Goal: Book appointment/travel/reservation

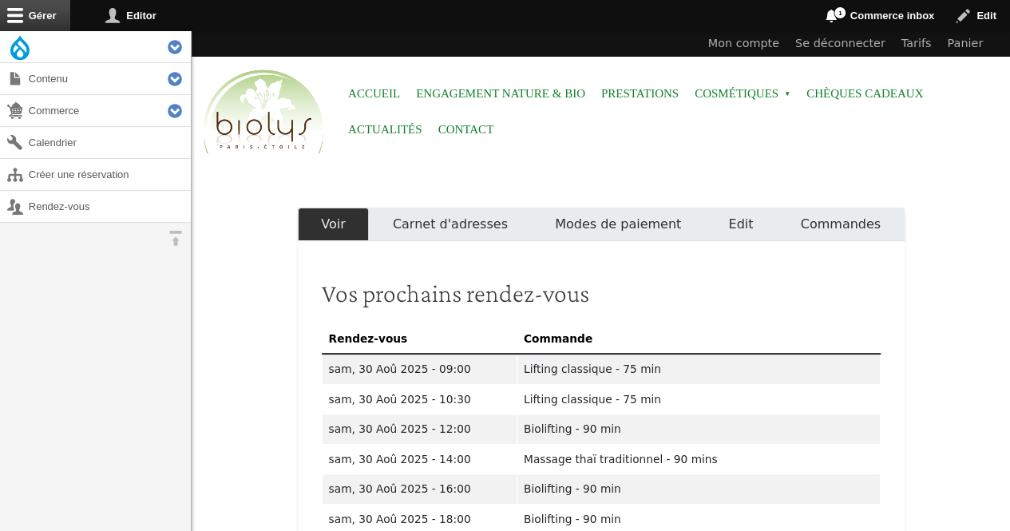
click at [34, 178] on link "Créer une réservation" at bounding box center [95, 174] width 191 height 31
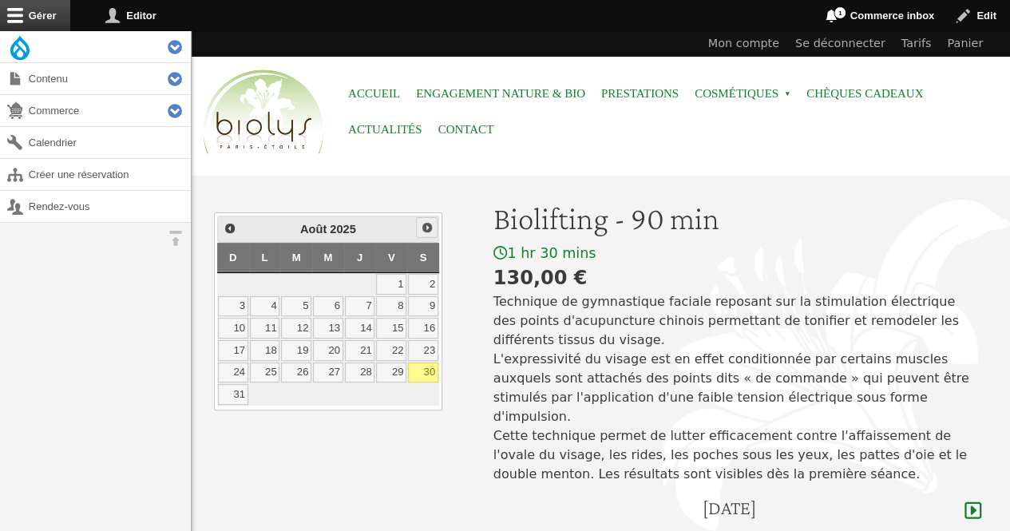
click at [421, 228] on span "Suivant" at bounding box center [427, 227] width 13 height 13
click at [330, 296] on link "10" at bounding box center [328, 306] width 30 height 21
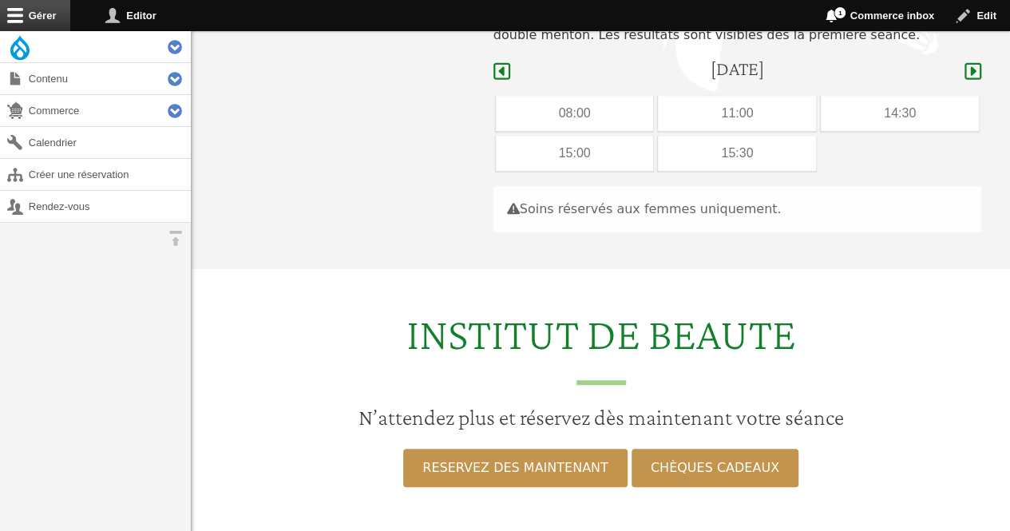
scroll to position [477, 0]
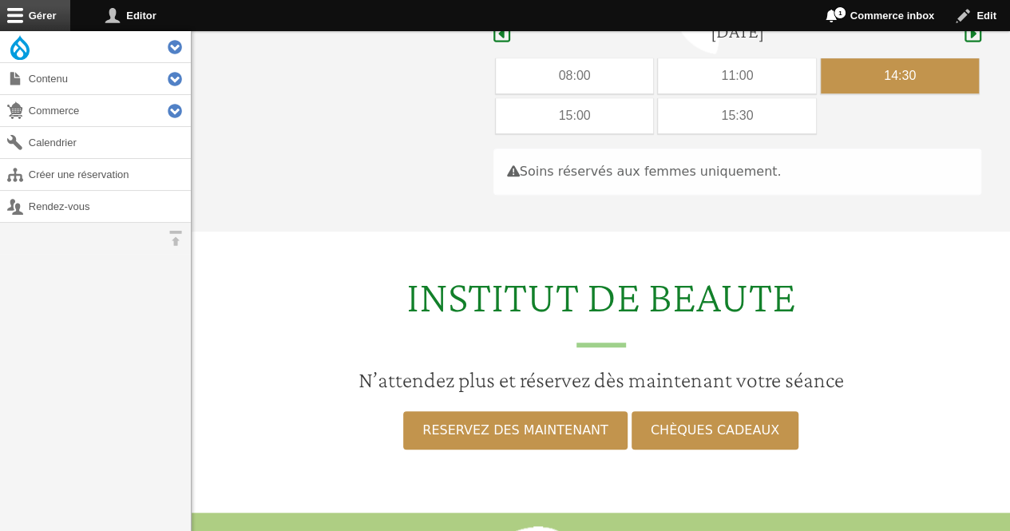
click at [867, 58] on div "14:30" at bounding box center [900, 75] width 158 height 35
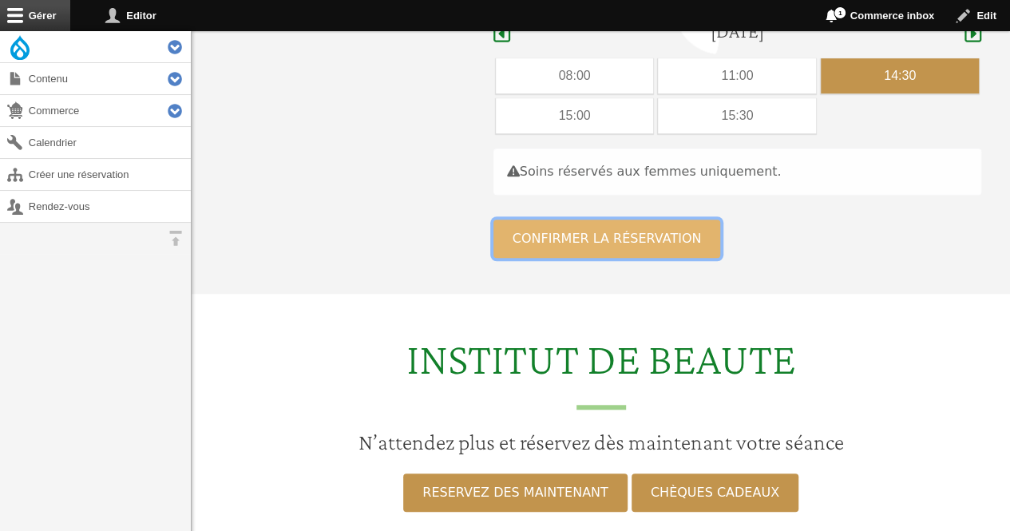
click at [628, 220] on button "Confirmer la réservation" at bounding box center [608, 239] width 228 height 38
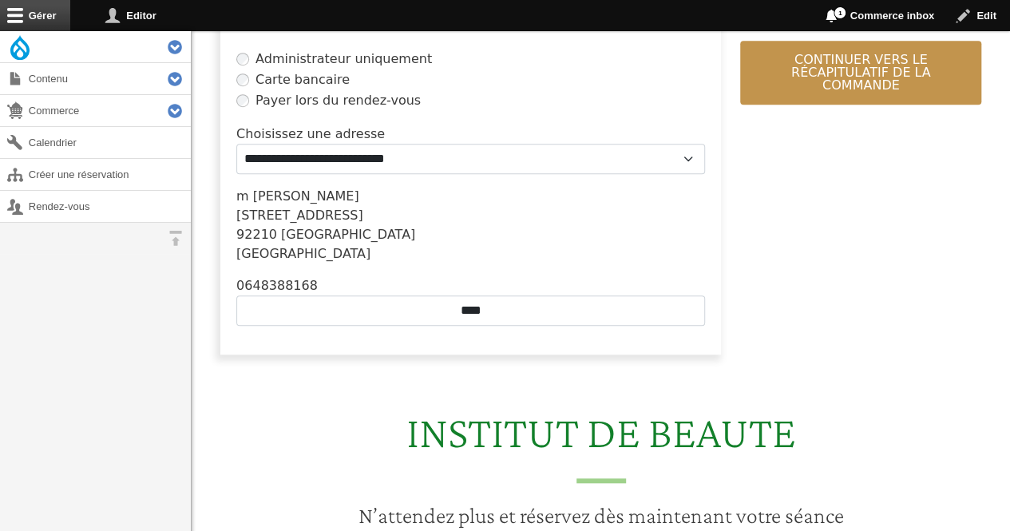
scroll to position [490, 0]
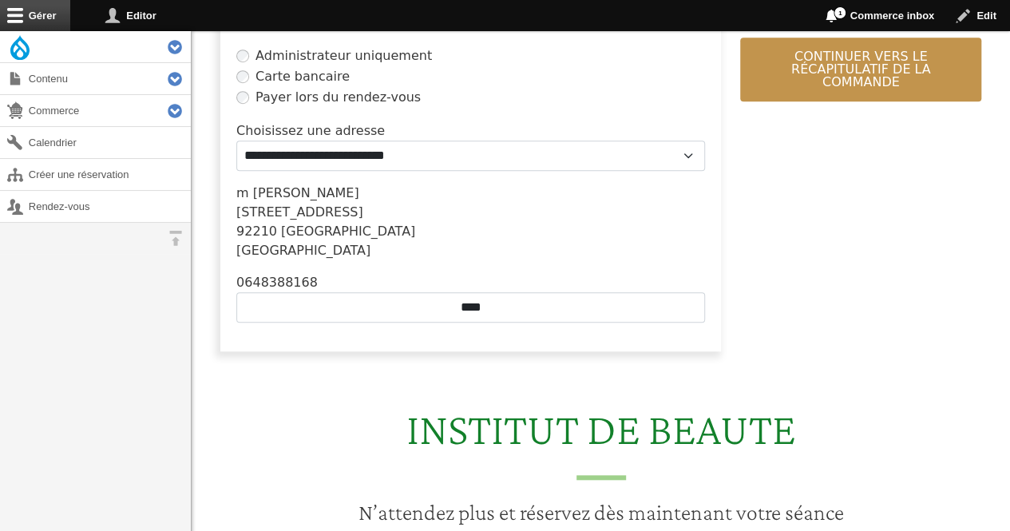
click at [1010, 260] on html "Menu Accueil Engagement Nature & Bio Prestations Cosmétiques Open submenu Chèqu…" at bounding box center [505, 309] width 1010 height 1598
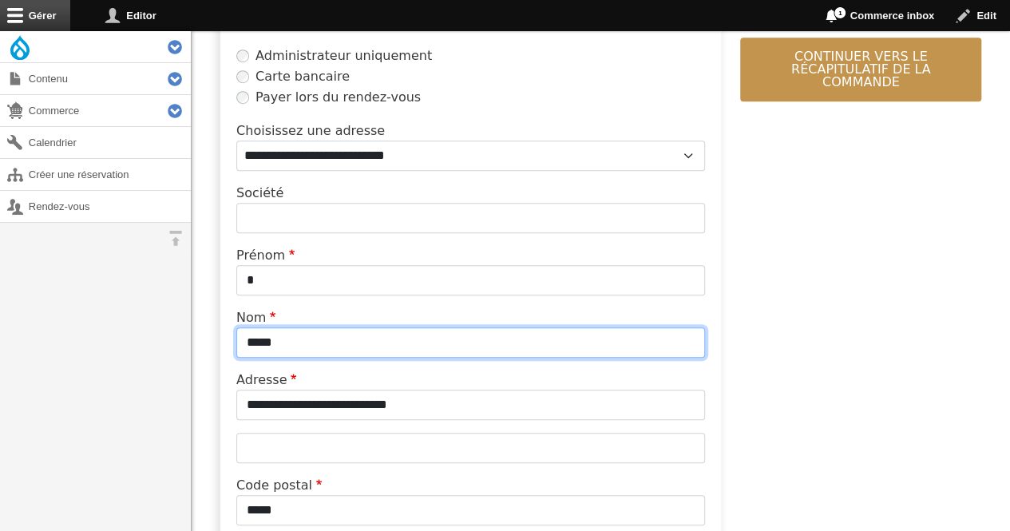
click at [371, 347] on input "*****" at bounding box center [470, 342] width 469 height 30
type input "*"
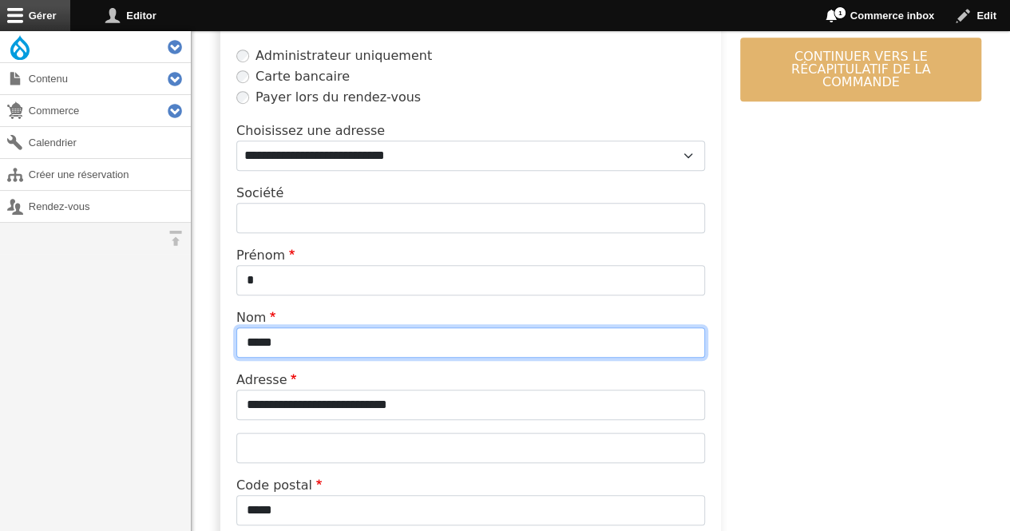
type input "*****"
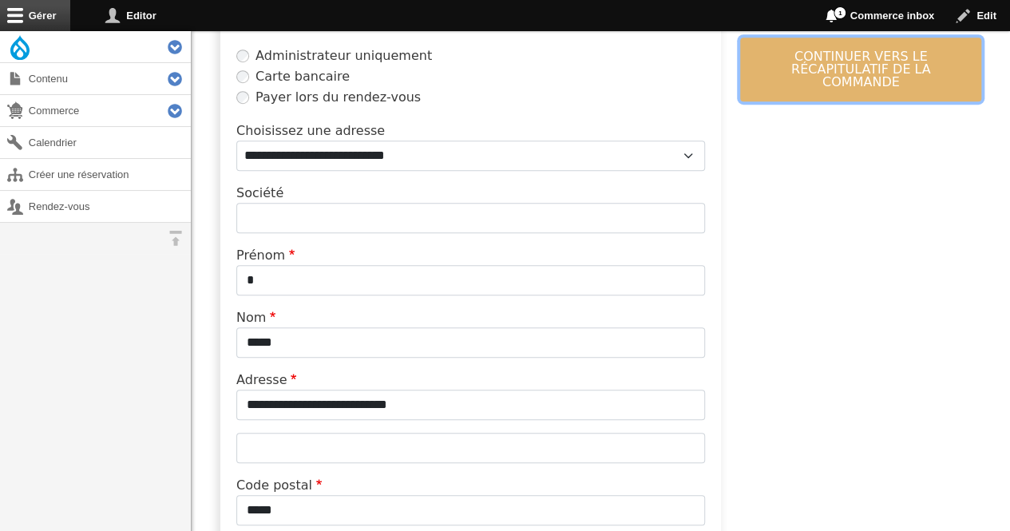
click at [806, 47] on button "Continuer vers le récapitulatif de la commande" at bounding box center [860, 70] width 241 height 64
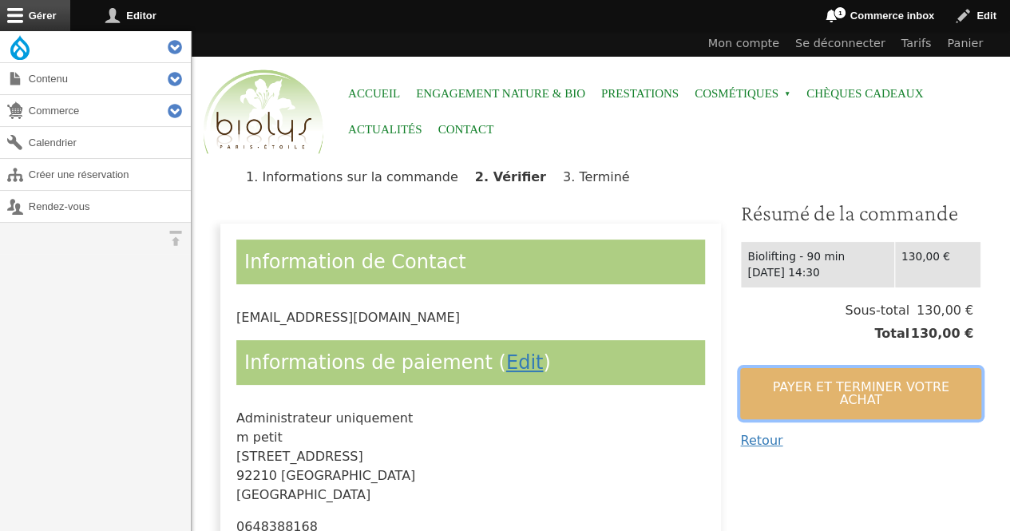
click at [780, 374] on button "Payer et terminer votre achat" at bounding box center [860, 393] width 241 height 51
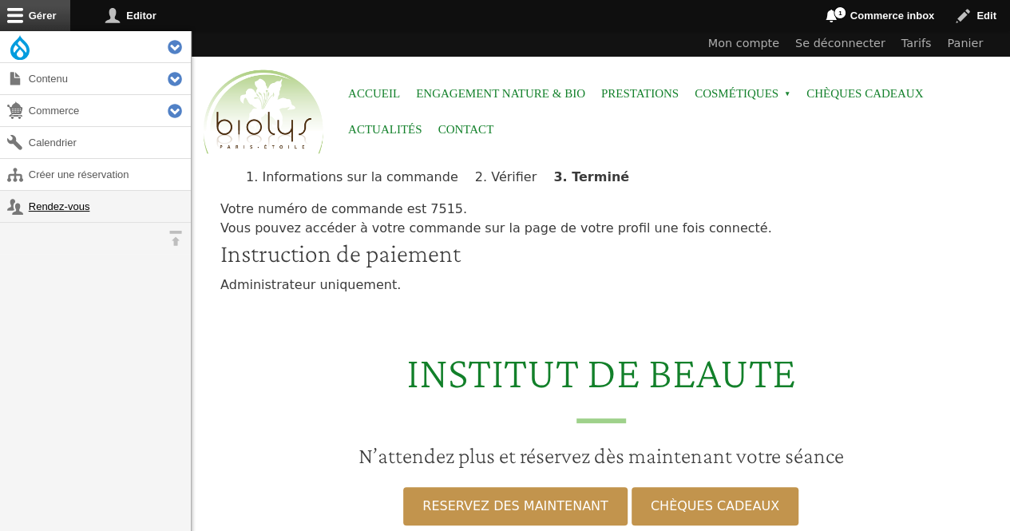
click at [73, 203] on link "Rendez-vous" at bounding box center [95, 206] width 191 height 31
